Goal: Obtain resource: Download file/media

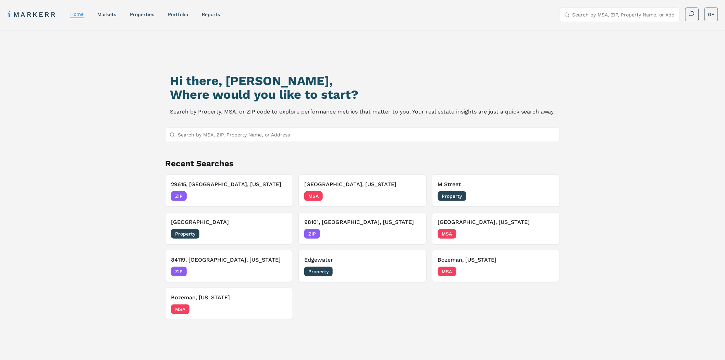
click at [237, 137] on input "Search by MSA, ZIP, Property Name, or Address" at bounding box center [367, 135] width 378 height 14
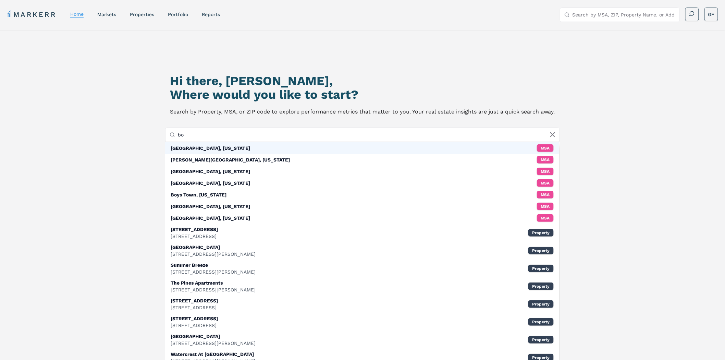
type input "bo"
click at [234, 150] on div "[GEOGRAPHIC_DATA], [US_STATE] MSA" at bounding box center [362, 148] width 394 height 12
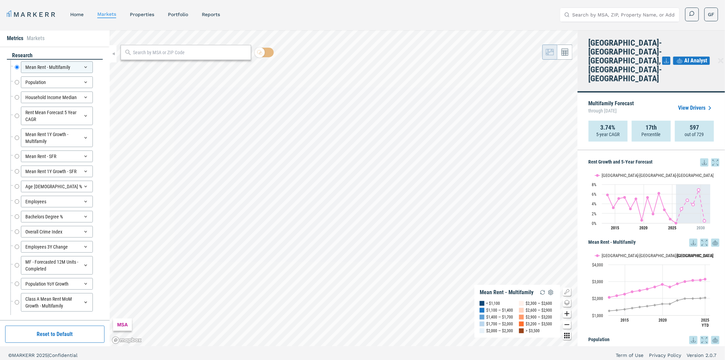
click at [699, 104] on link "View Drivers" at bounding box center [696, 108] width 36 height 8
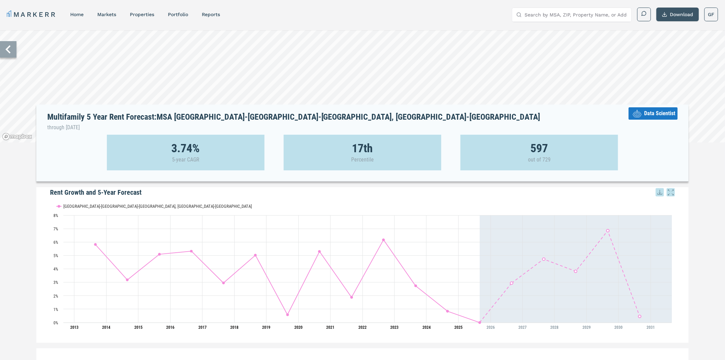
click at [667, 17] on button "Download" at bounding box center [678, 15] width 42 height 14
click at [678, 45] on div "Download as PDF" at bounding box center [669, 45] width 39 height 7
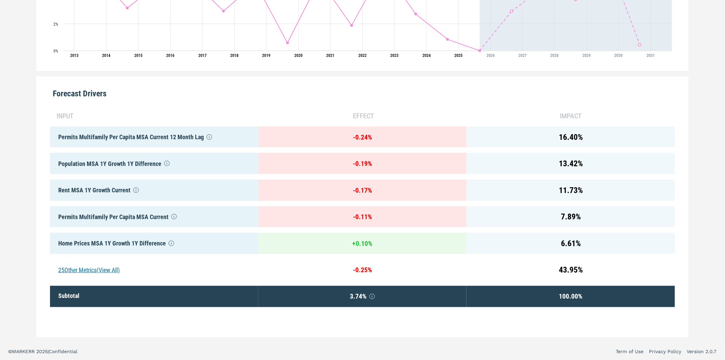
scroll to position [278, 0]
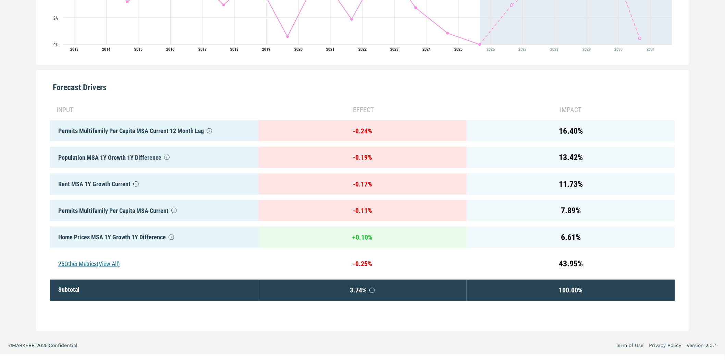
click at [89, 260] on div "25 Other Metrics (View All)" at bounding box center [154, 263] width 208 height 21
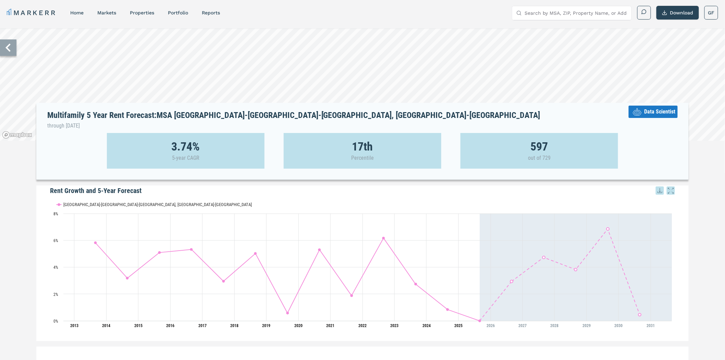
scroll to position [0, 0]
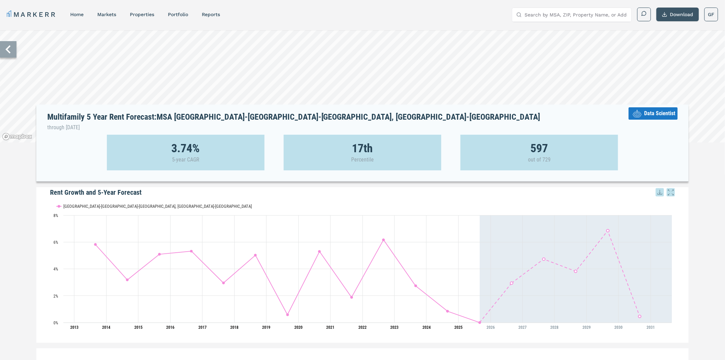
click at [672, 11] on button "Download" at bounding box center [678, 15] width 42 height 14
click at [680, 41] on div "Download as PDF" at bounding box center [672, 45] width 54 height 15
click at [638, 115] on icon at bounding box center [637, 113] width 12 height 12
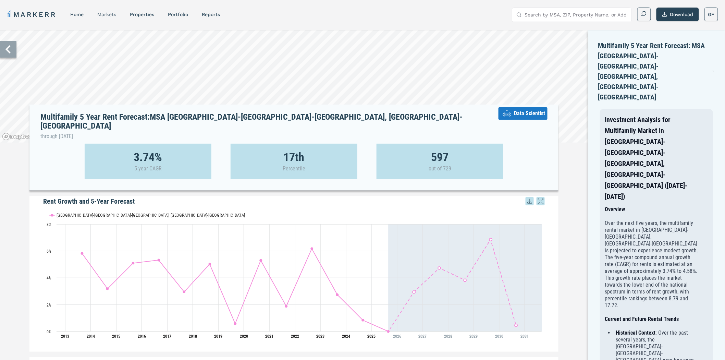
click at [111, 13] on link "markets" at bounding box center [106, 14] width 19 height 5
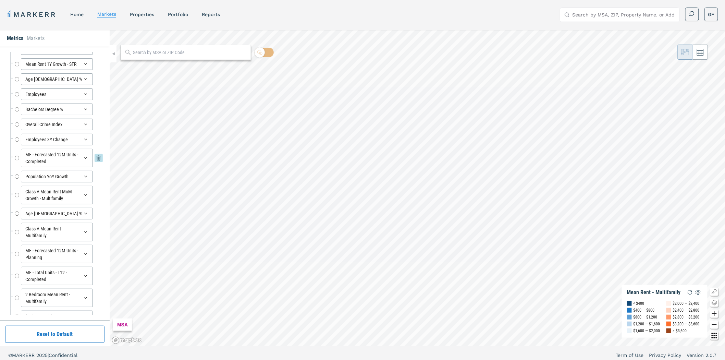
scroll to position [114, 0]
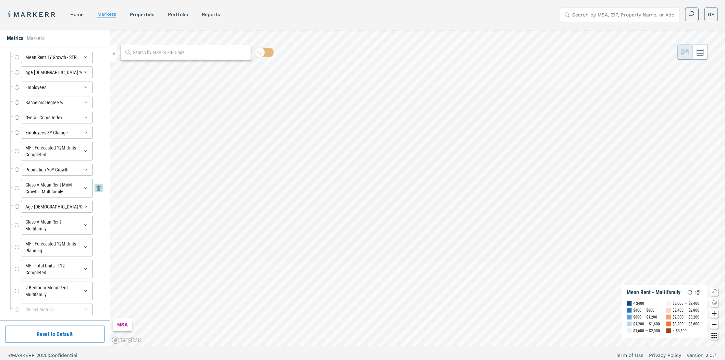
click at [95, 185] on icon at bounding box center [99, 188] width 8 height 8
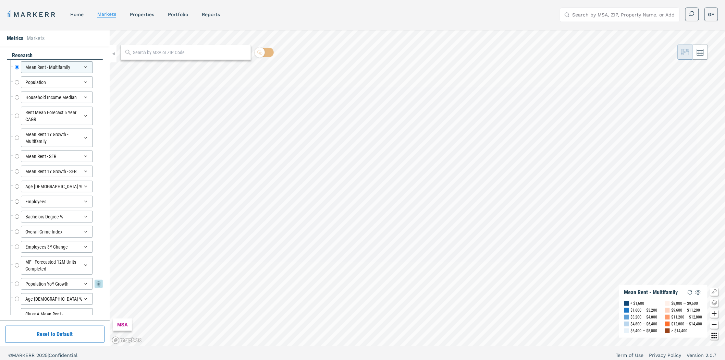
scroll to position [38, 0]
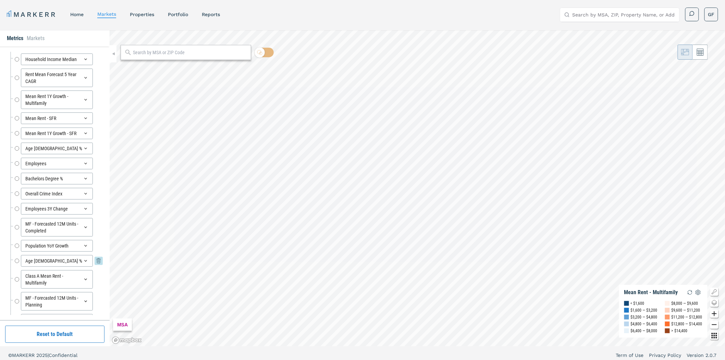
click at [95, 260] on icon at bounding box center [99, 261] width 8 height 8
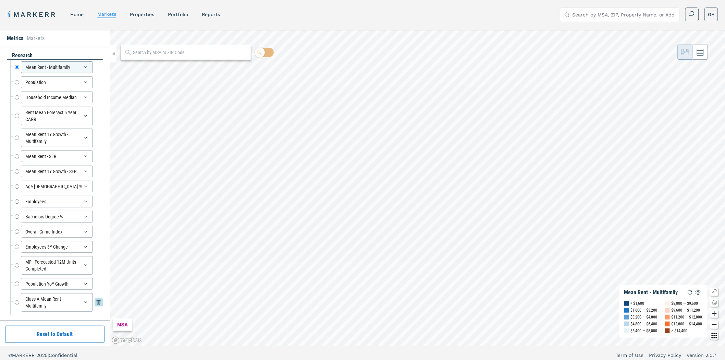
click at [95, 304] on icon at bounding box center [99, 302] width 8 height 8
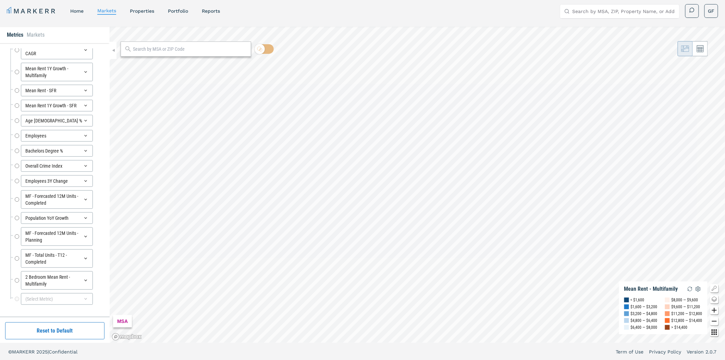
scroll to position [4, 0]
click at [95, 279] on icon at bounding box center [99, 279] width 8 height 8
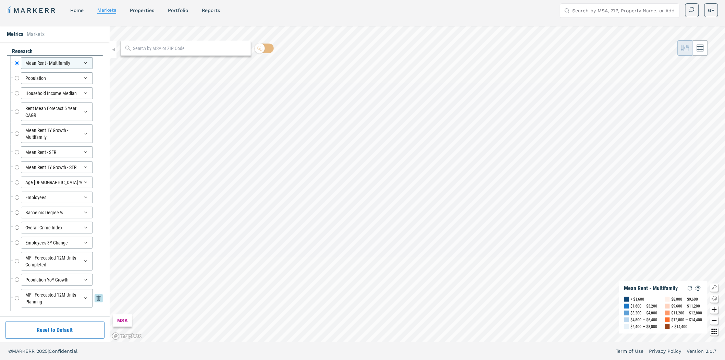
click at [95, 299] on icon at bounding box center [99, 298] width 8 height 8
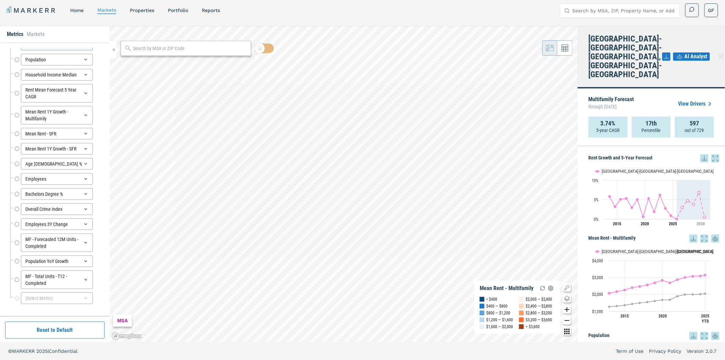
click at [685, 52] on span "AI Analyst" at bounding box center [696, 56] width 23 height 8
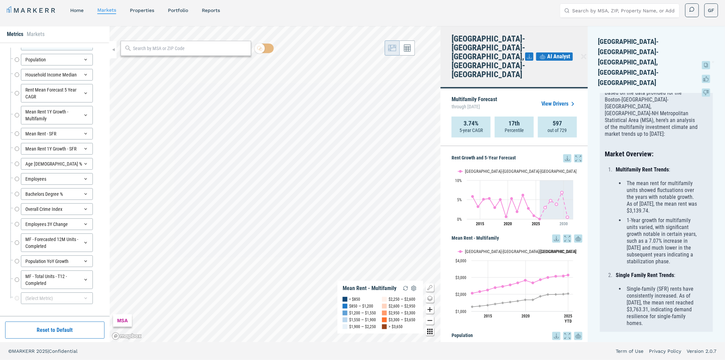
scroll to position [0, 0]
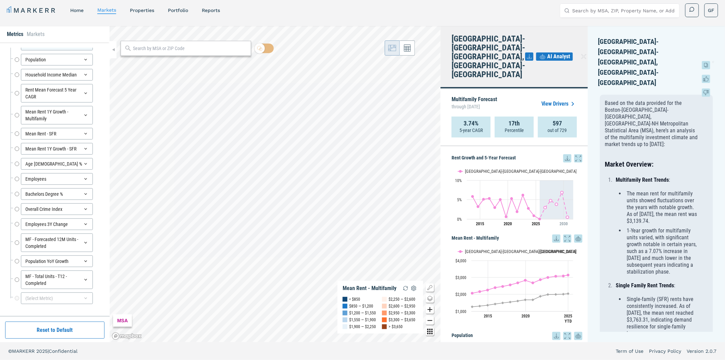
click at [707, 65] on icon at bounding box center [706, 65] width 8 height 8
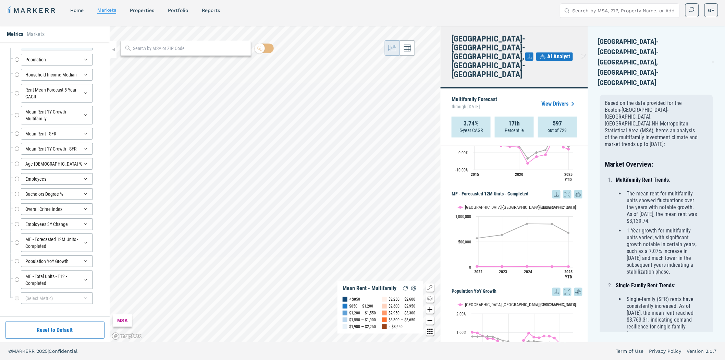
scroll to position [1218, 0]
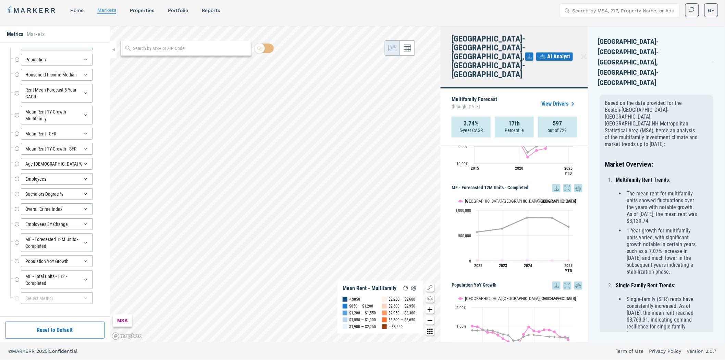
click at [543, 198] on text "[GEOGRAPHIC_DATA]" at bounding box center [558, 200] width 37 height 5
click at [574, 182] on icon at bounding box center [578, 188] width 8 height 12
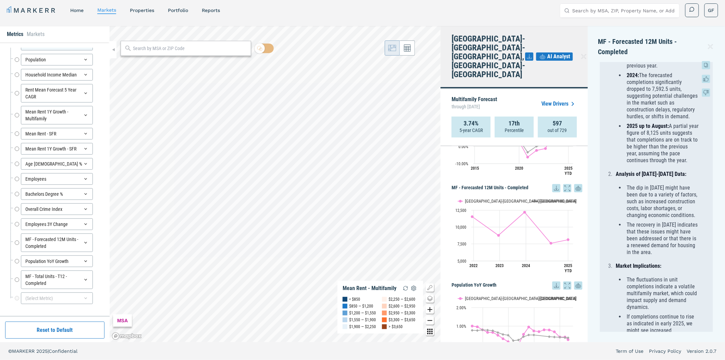
scroll to position [0, 0]
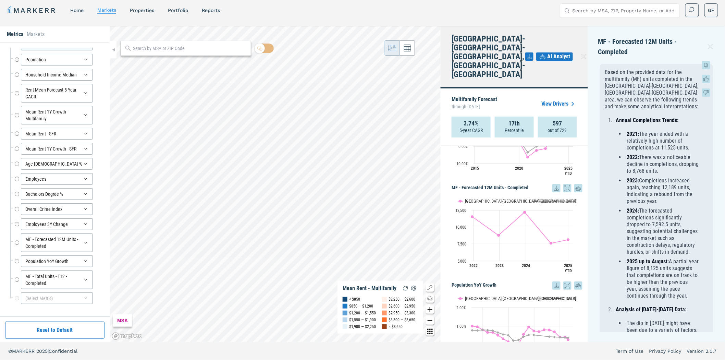
click at [707, 66] on icon at bounding box center [706, 65] width 8 height 8
